Goal: Information Seeking & Learning: Learn about a topic

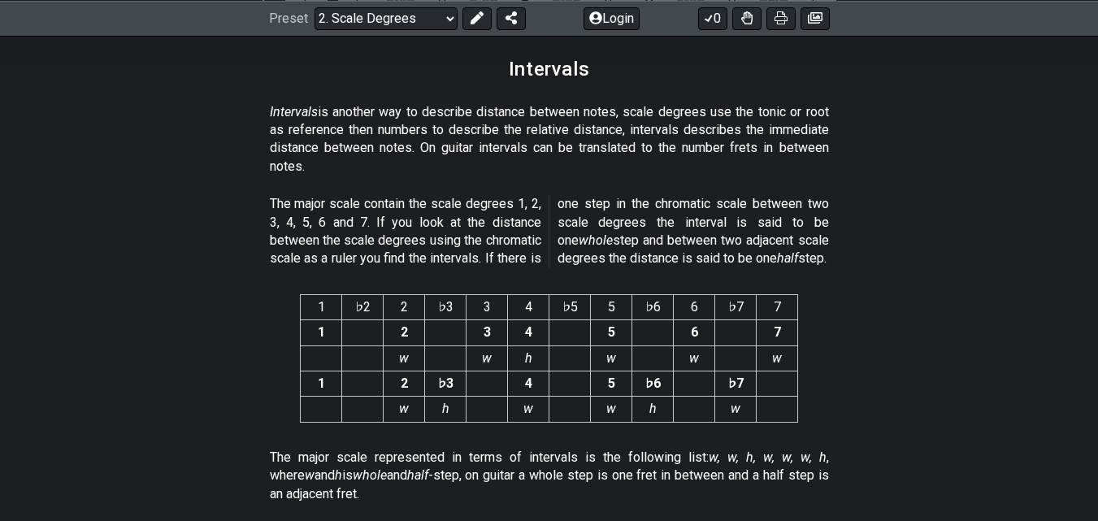
scroll to position [4309, 0]
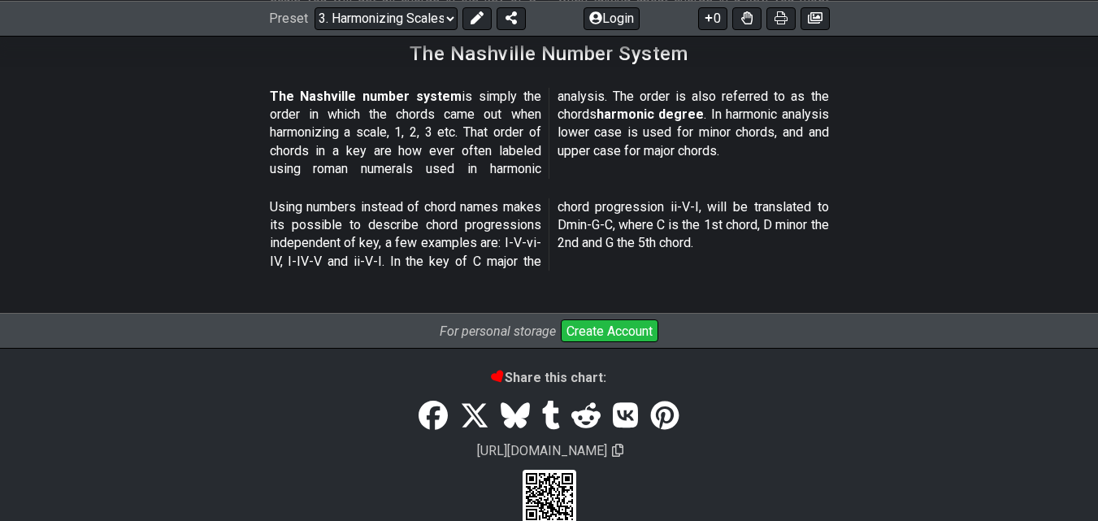
scroll to position [2112, 0]
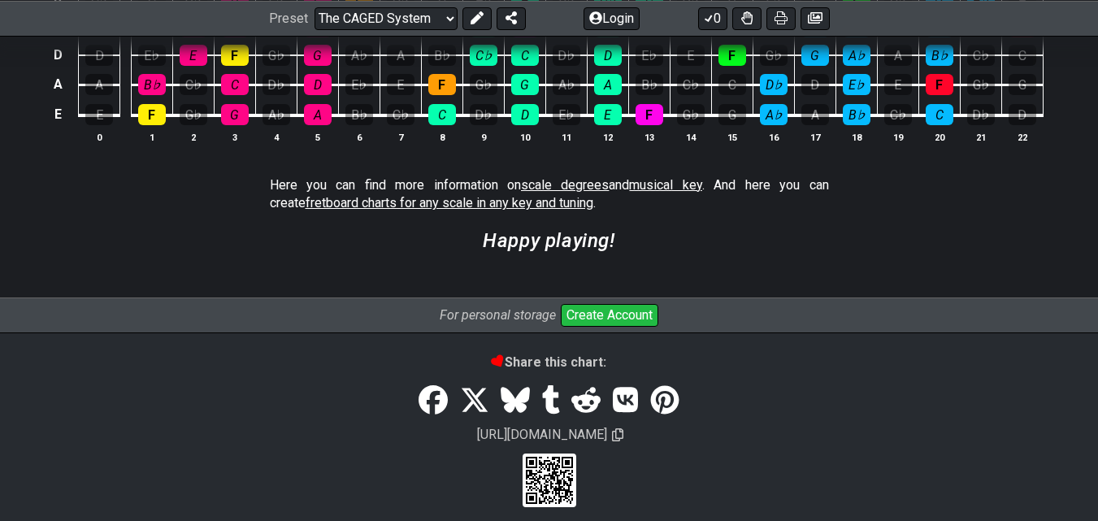
scroll to position [4635, 0]
